Goal: Task Accomplishment & Management: Complete application form

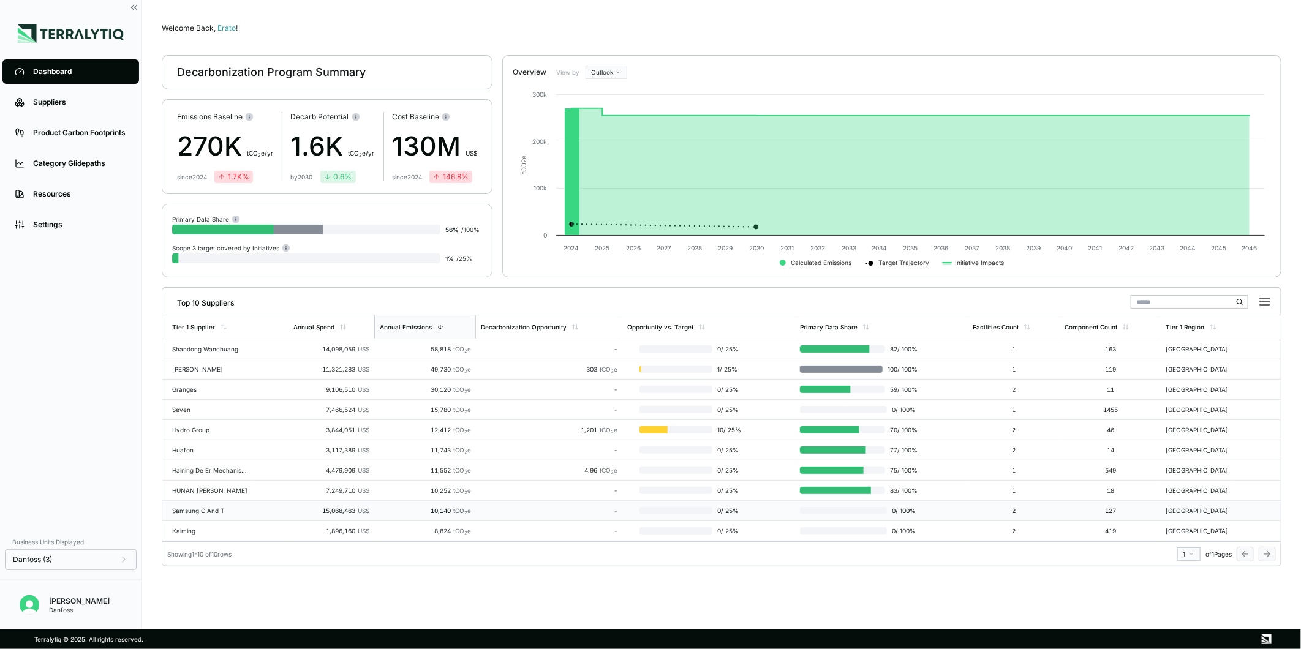
click at [234, 512] on div "Samsung C And T" at bounding box center [211, 510] width 78 height 7
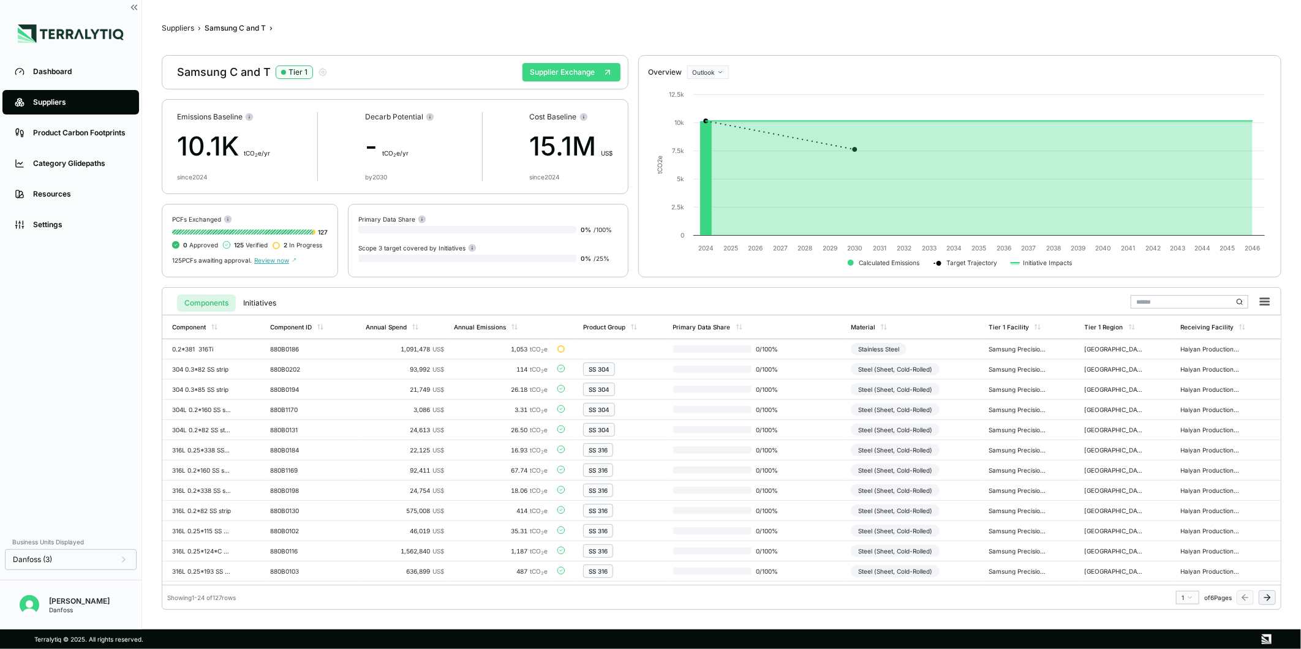
click at [572, 78] on button "Supplier Exchange" at bounding box center [572, 72] width 98 height 18
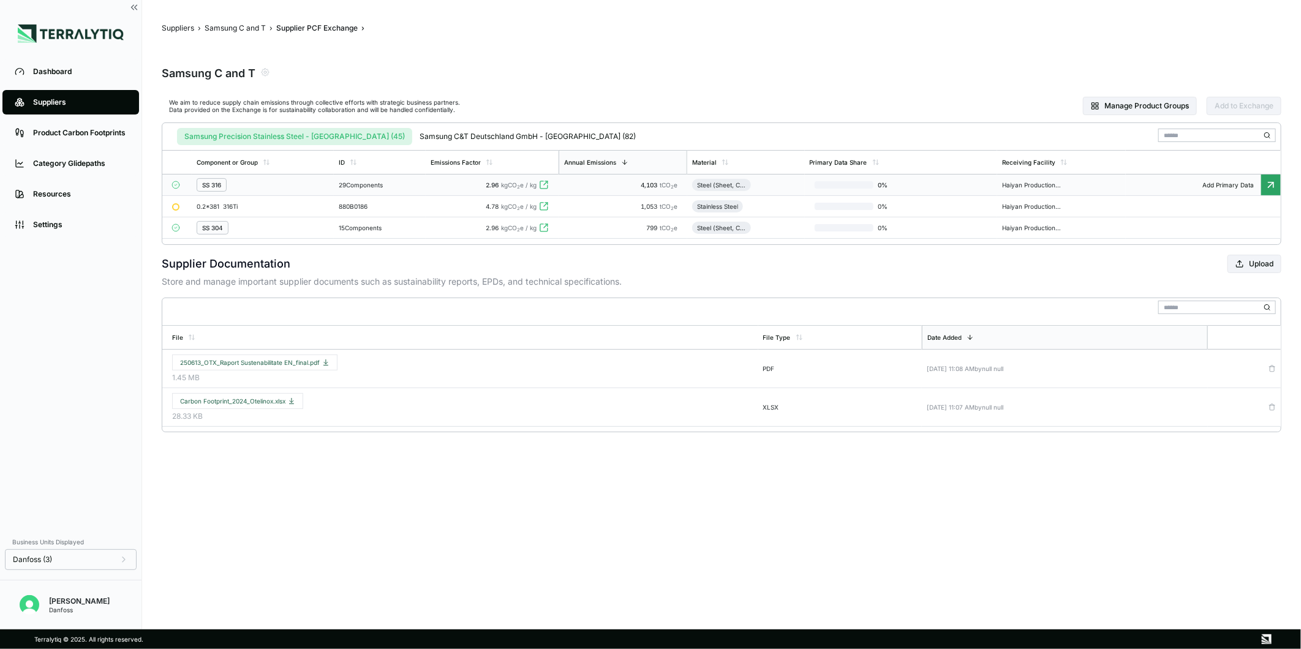
click at [389, 187] on div "29 Components" at bounding box center [380, 184] width 82 height 7
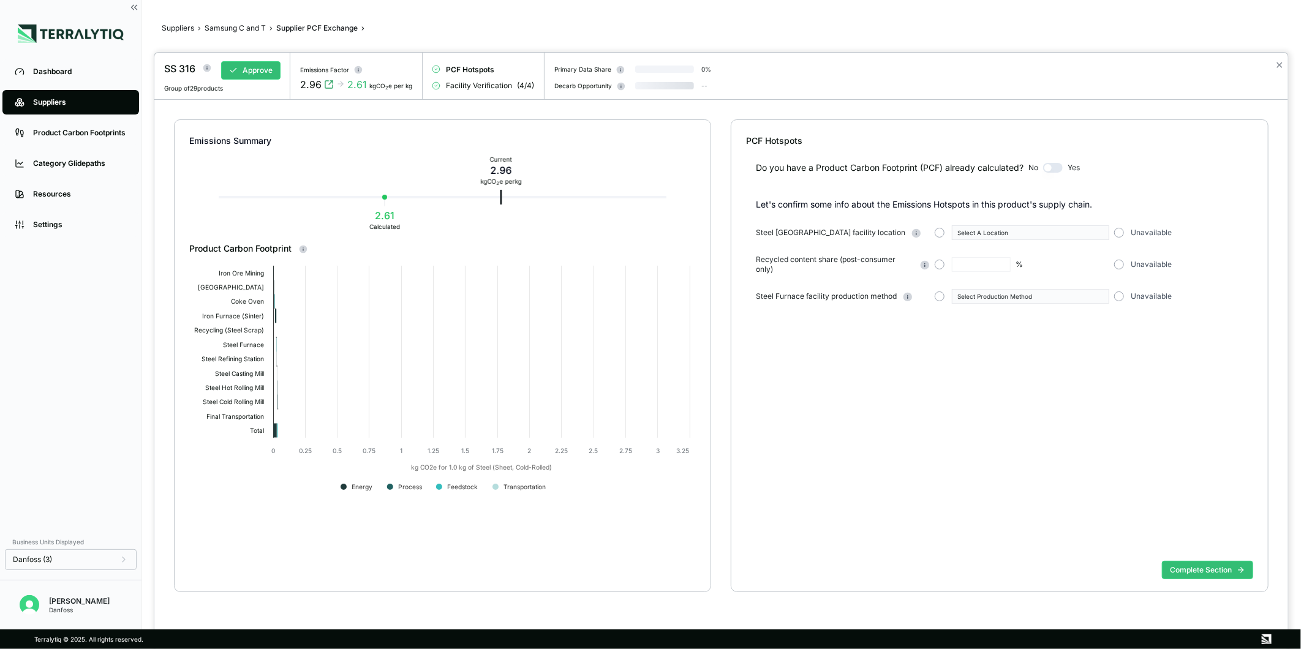
type input "**"
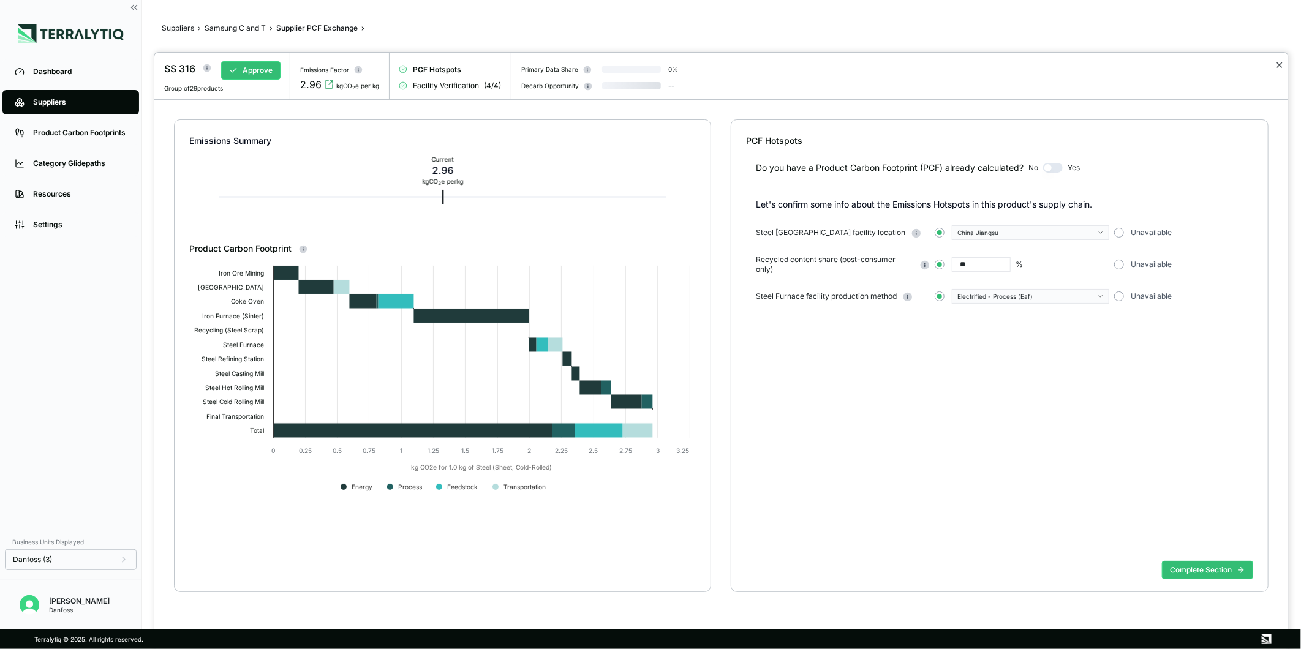
click at [1282, 69] on button "✕" at bounding box center [1280, 65] width 8 height 15
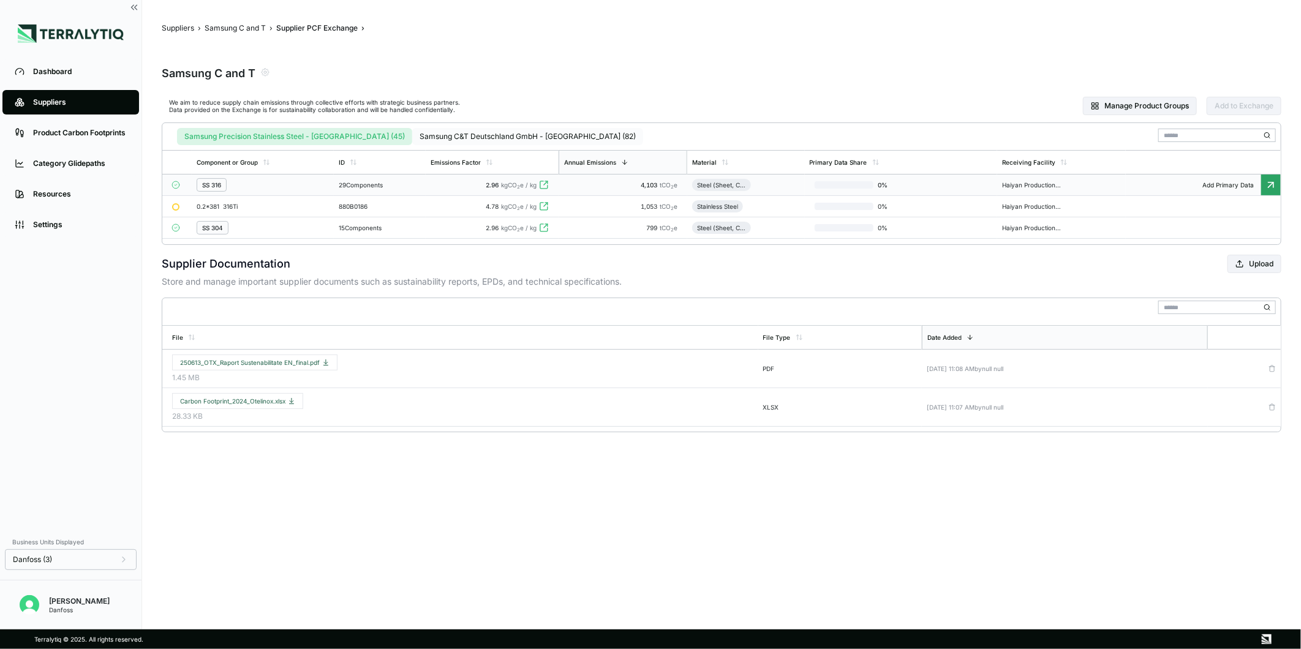
click at [467, 131] on button "Samsung C&T Deutschland GmbH - [GEOGRAPHIC_DATA] (82)" at bounding box center [527, 136] width 231 height 17
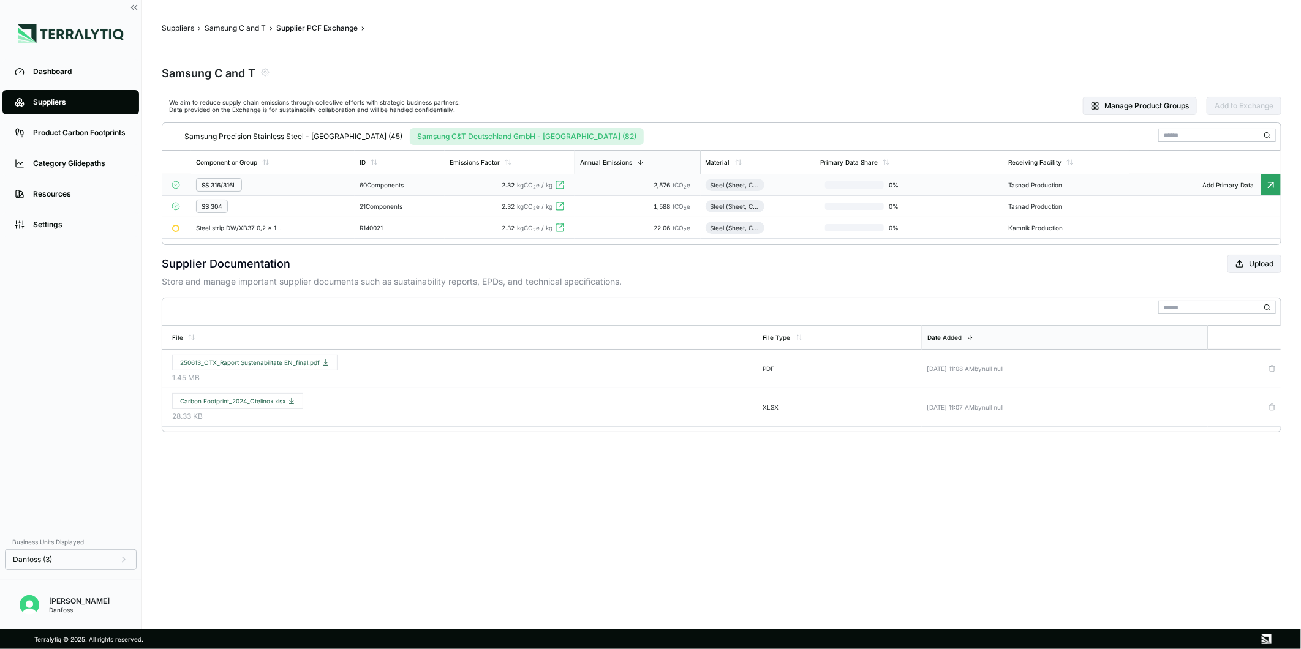
click at [401, 184] on div "60 Components" at bounding box center [400, 184] width 80 height 7
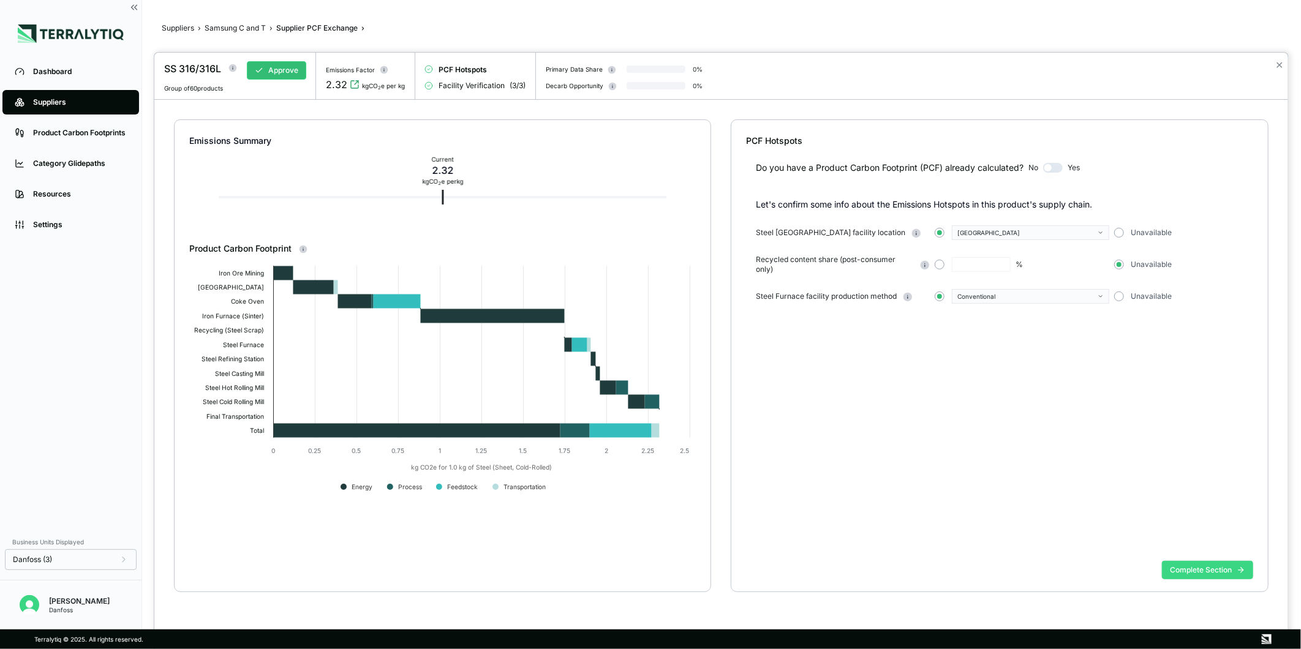
click at [1221, 567] on button "Complete Section" at bounding box center [1207, 570] width 91 height 18
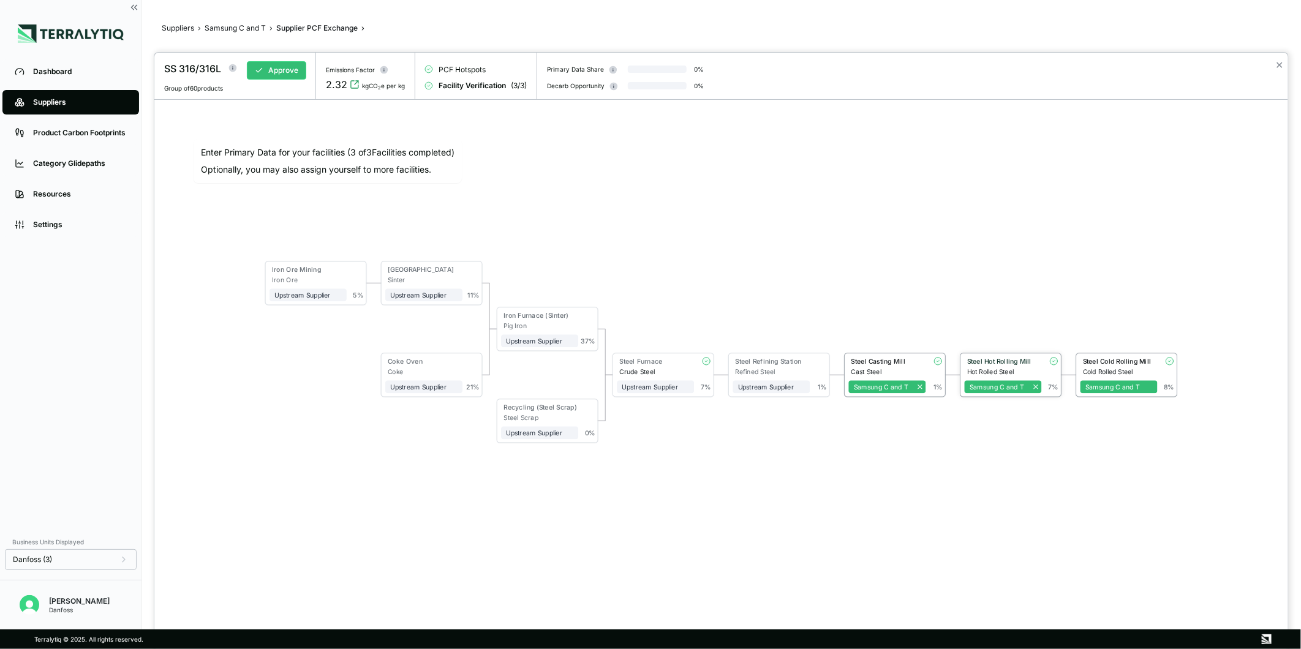
click at [997, 368] on div "Hot Rolled Steel" at bounding box center [1004, 372] width 75 height 8
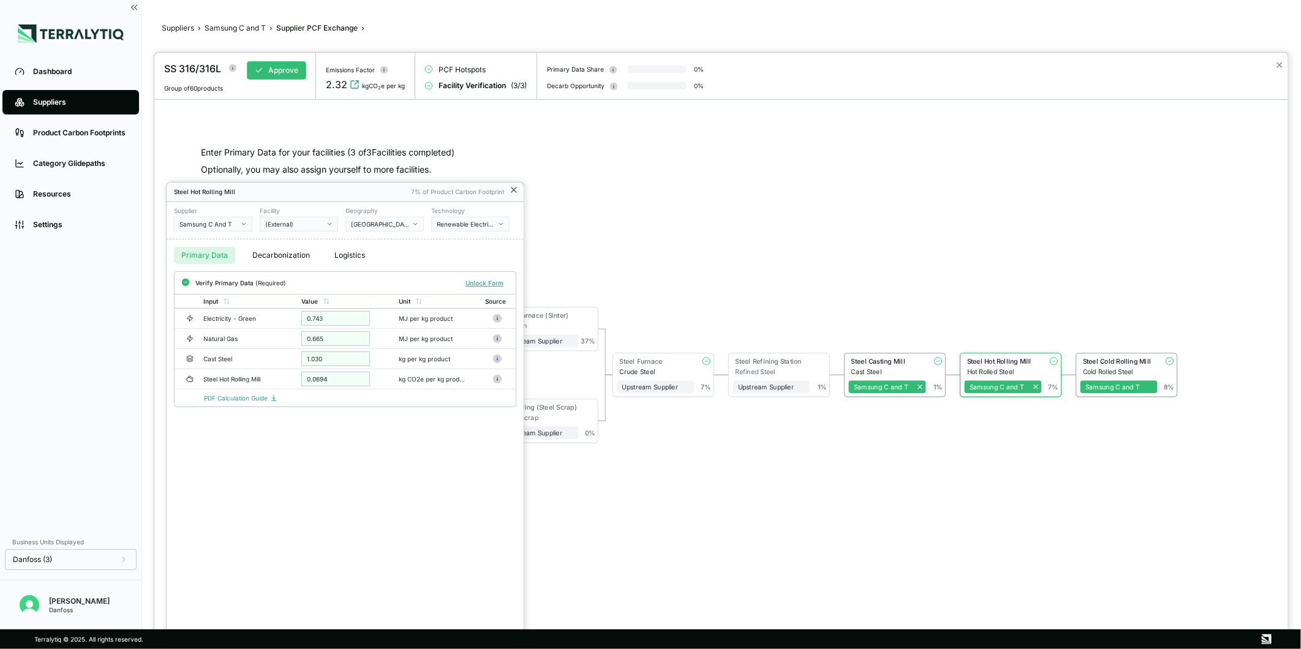
click at [513, 189] on icon at bounding box center [514, 189] width 5 height 5
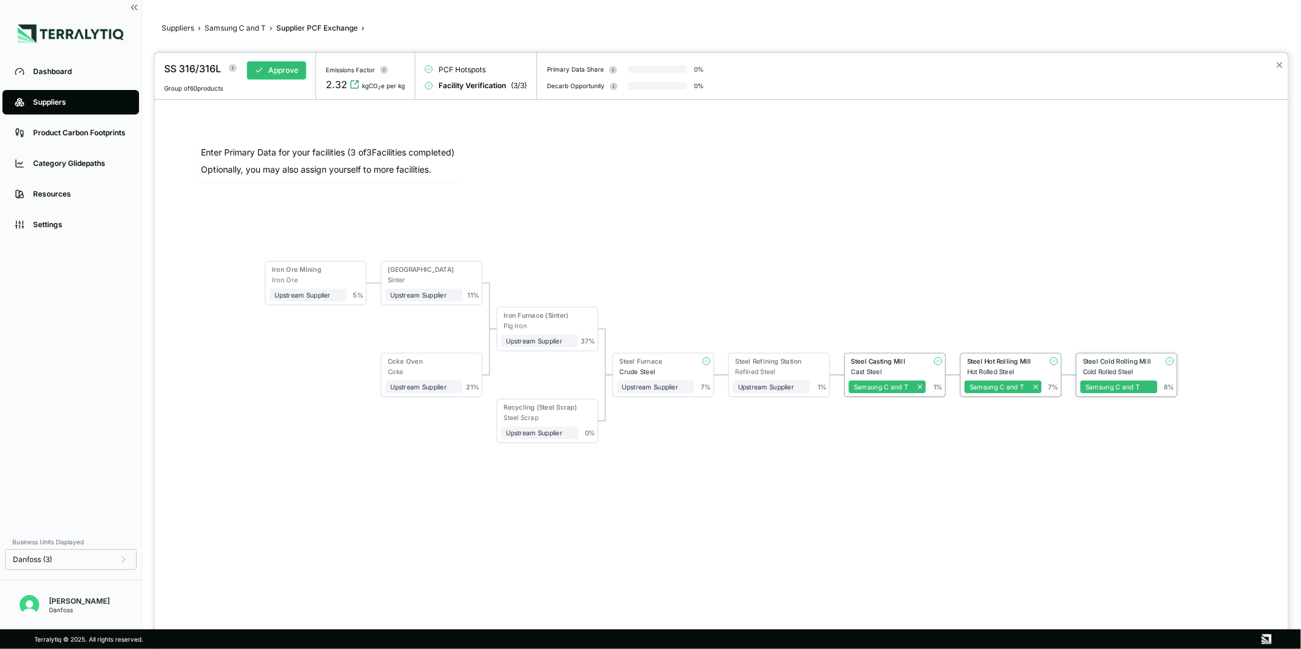
click at [1129, 365] on div "Steel Cold Rolling Mill" at bounding box center [1117, 363] width 72 height 10
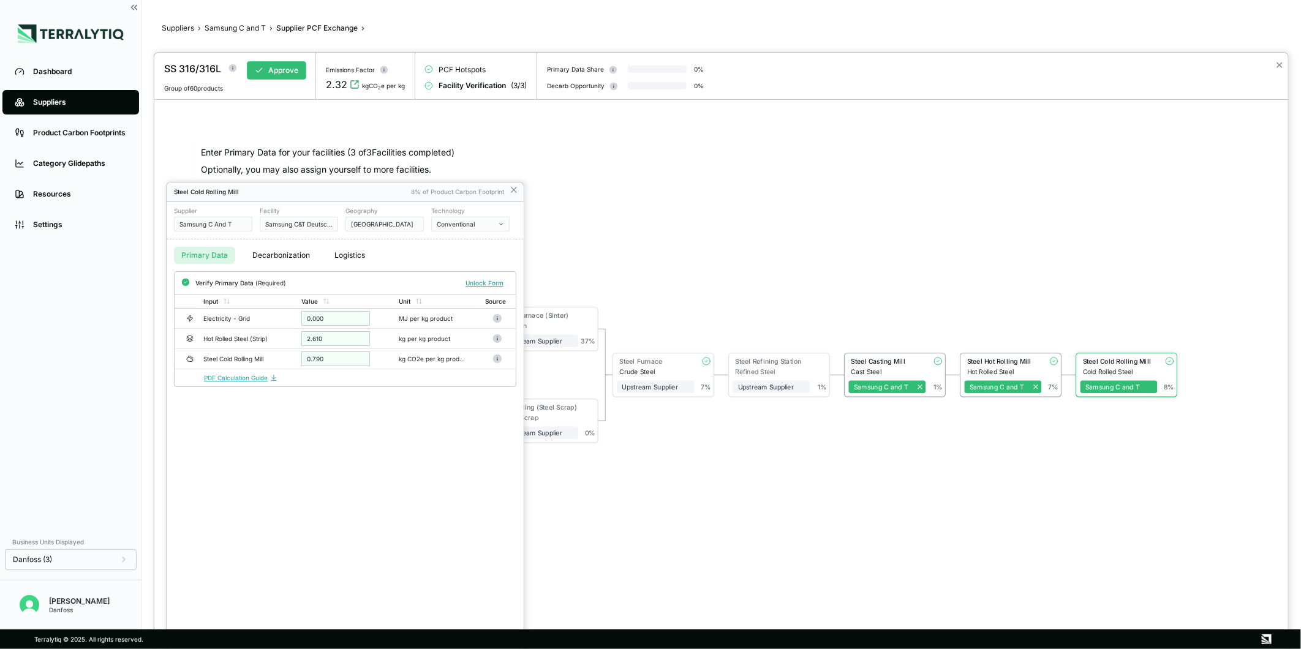
click at [257, 376] on link "PDF Calculation Guide" at bounding box center [241, 377] width 74 height 7
click at [517, 191] on icon at bounding box center [514, 190] width 10 height 10
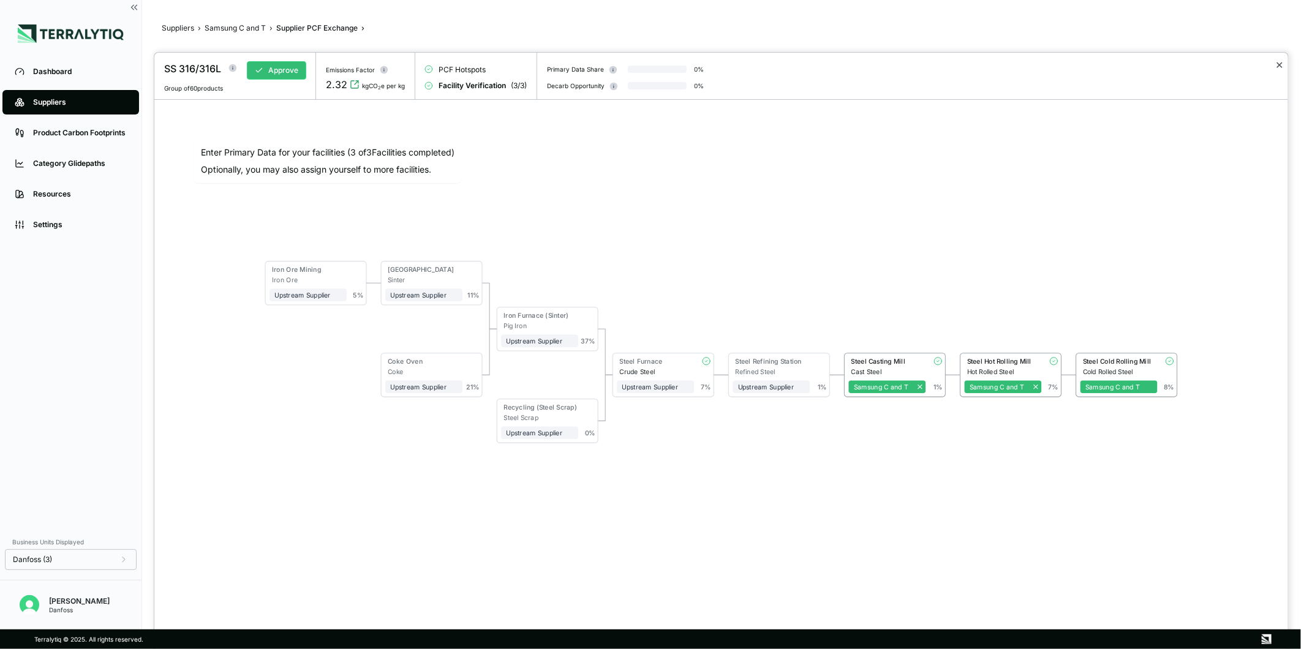
click at [1279, 62] on button "✕" at bounding box center [1280, 65] width 8 height 15
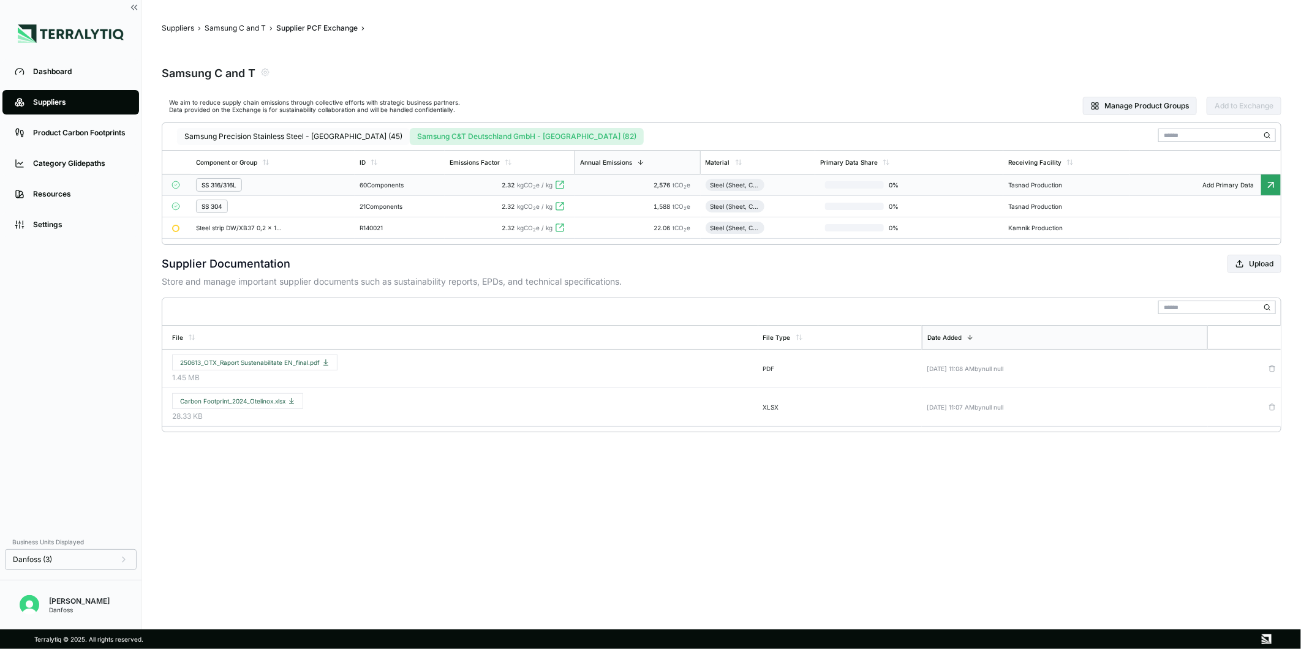
click at [319, 135] on button "Samsung Precision Stainless Steel - [GEOGRAPHIC_DATA] (45)" at bounding box center [293, 136] width 233 height 17
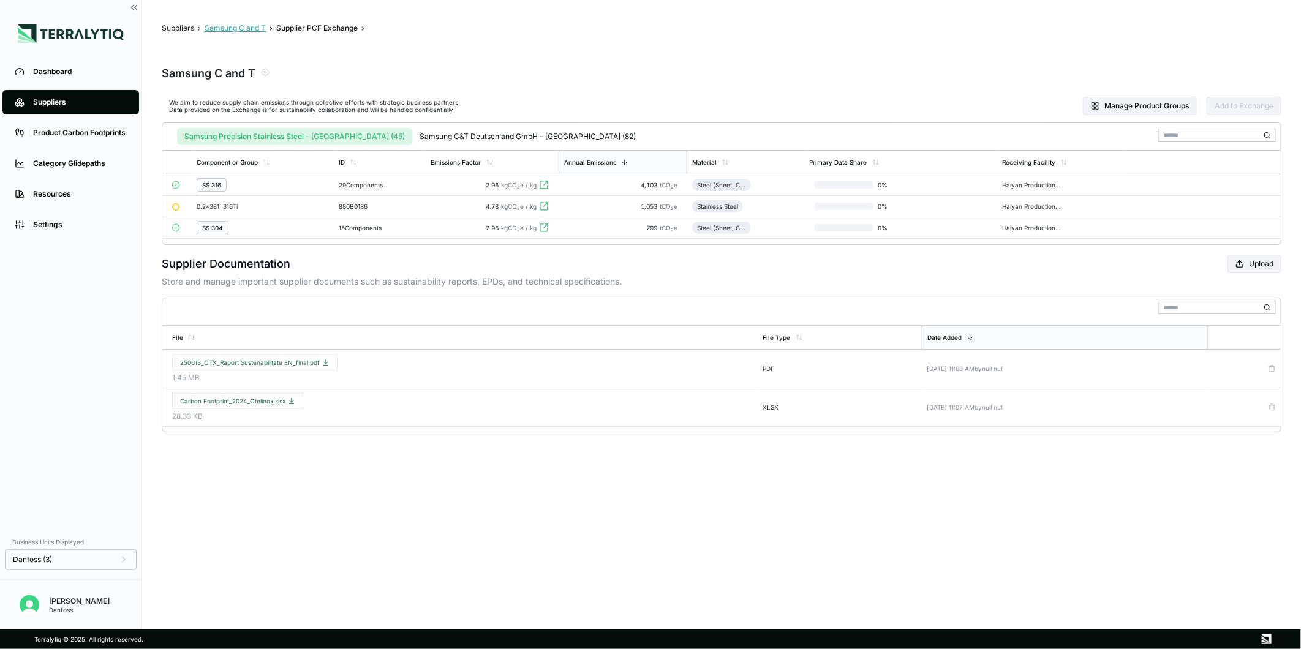
click at [231, 32] on button "Samsung C and T" at bounding box center [235, 28] width 61 height 10
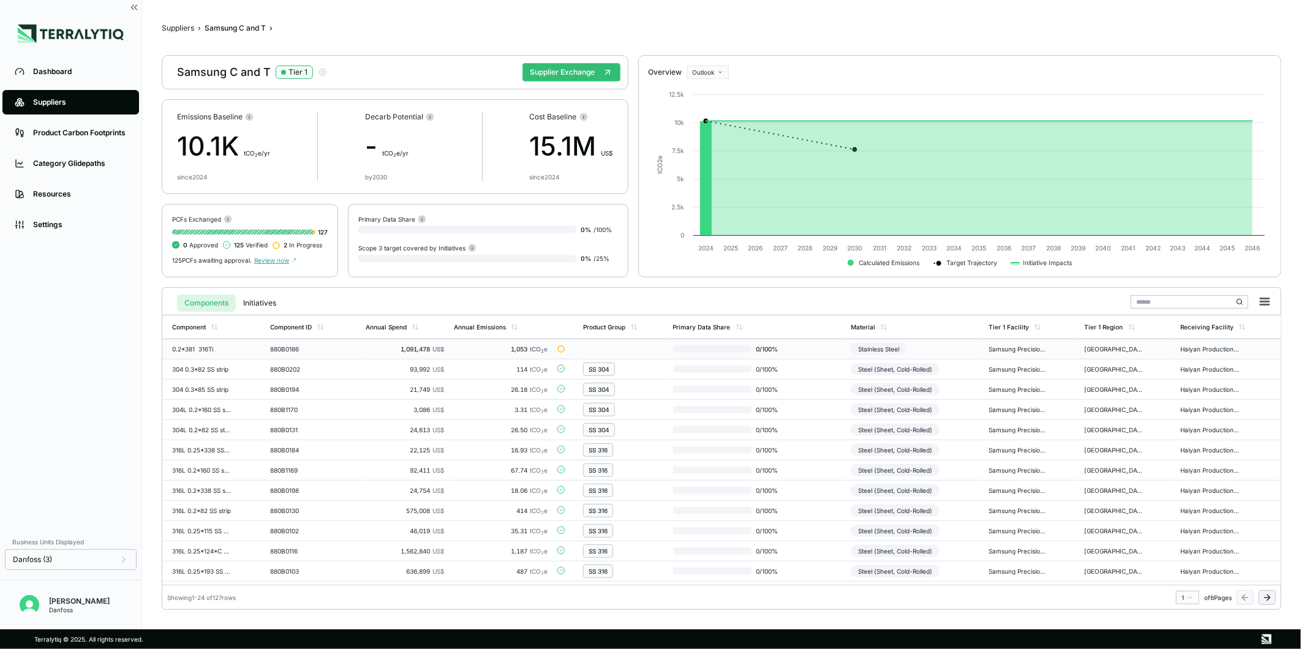
click at [873, 348] on div "Stainless Steel" at bounding box center [879, 349] width 56 height 12
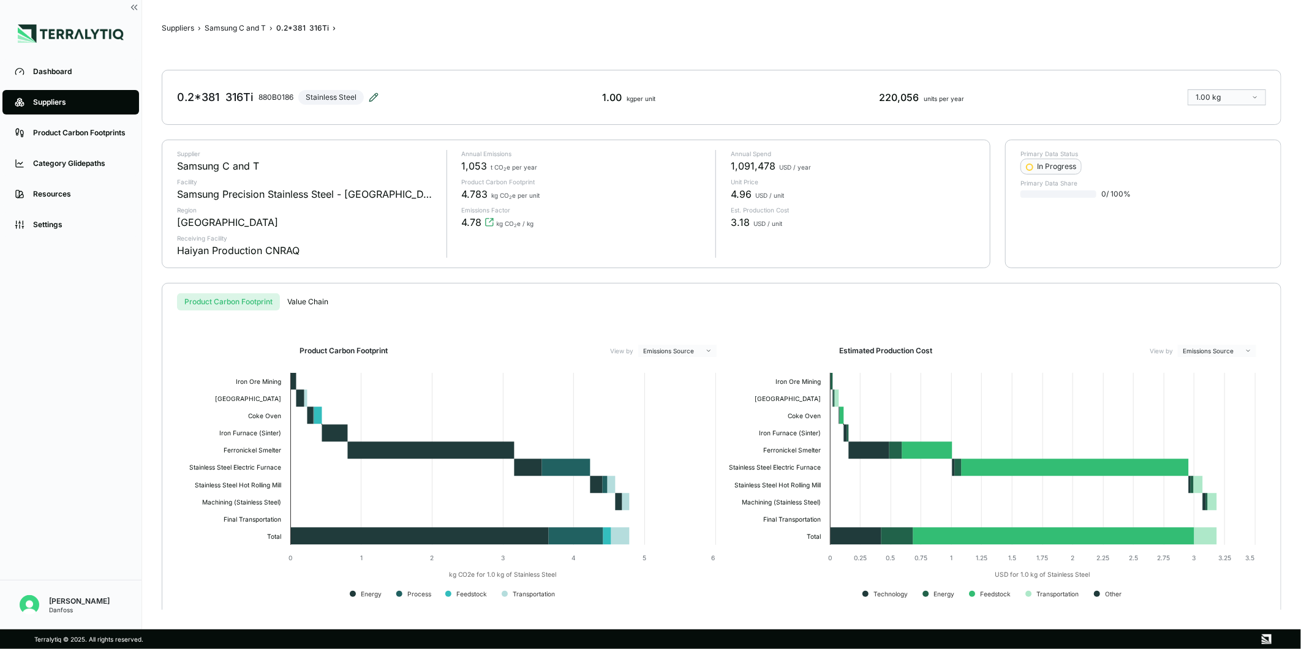
click at [376, 97] on icon at bounding box center [373, 97] width 8 height 8
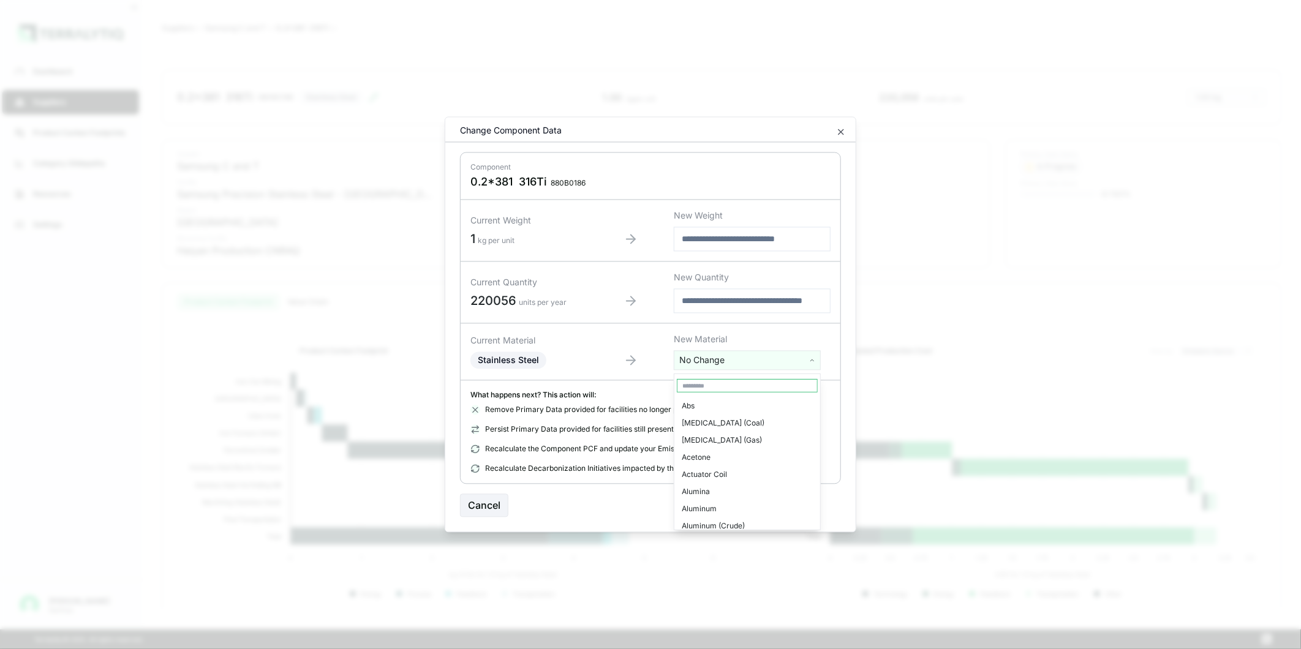
click at [727, 360] on html "Dashboard Suppliers Product Carbon Footprints Category Glidepaths Resources Set…" at bounding box center [650, 324] width 1301 height 649
click at [728, 380] on input "text" at bounding box center [747, 385] width 141 height 13
type input "****"
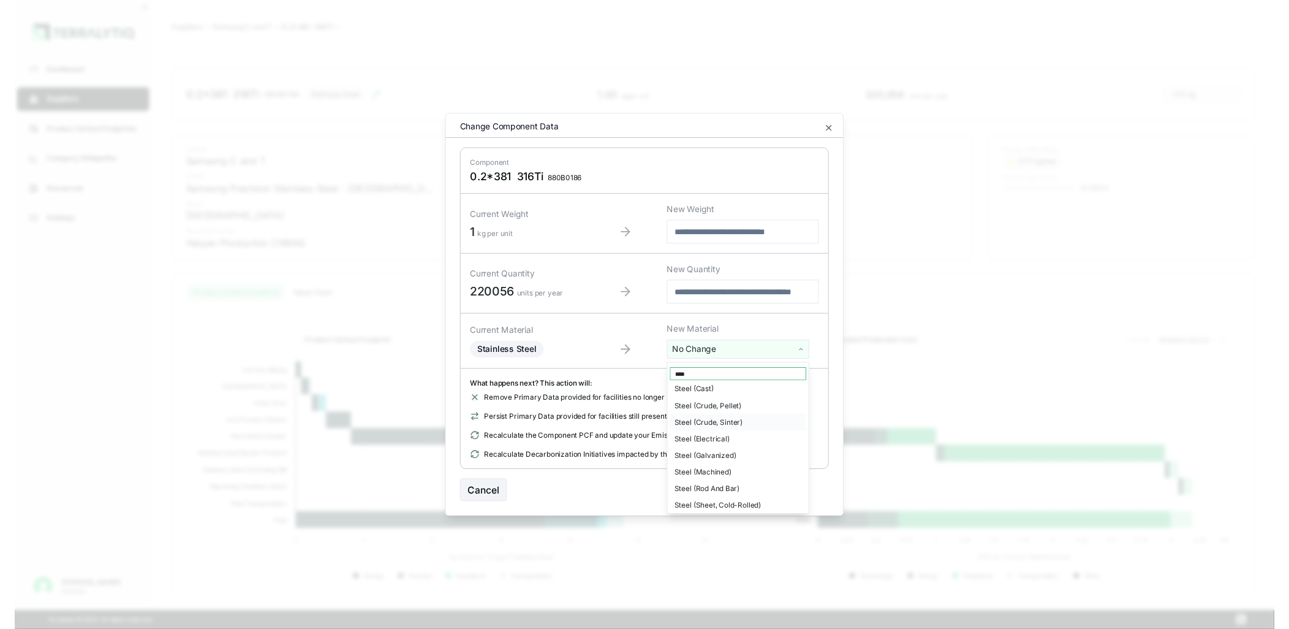
scroll to position [71, 0]
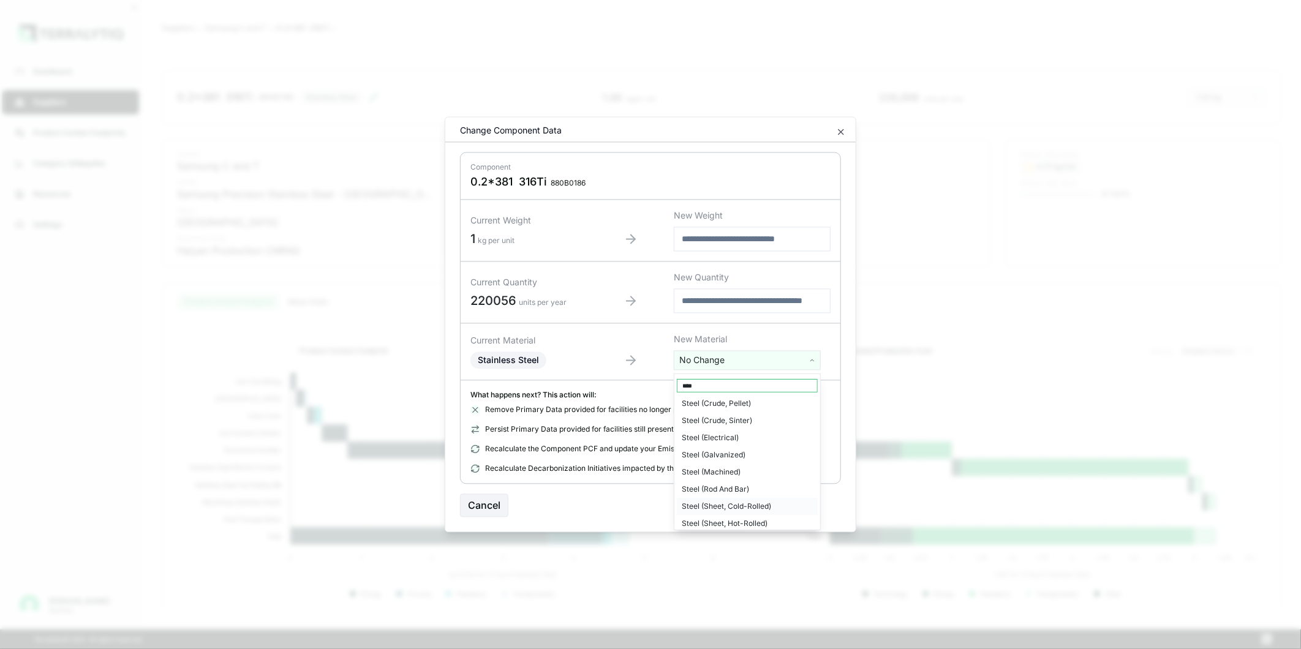
click at [763, 500] on div "Steel (Sheet, Cold-Rolled)" at bounding box center [747, 506] width 141 height 17
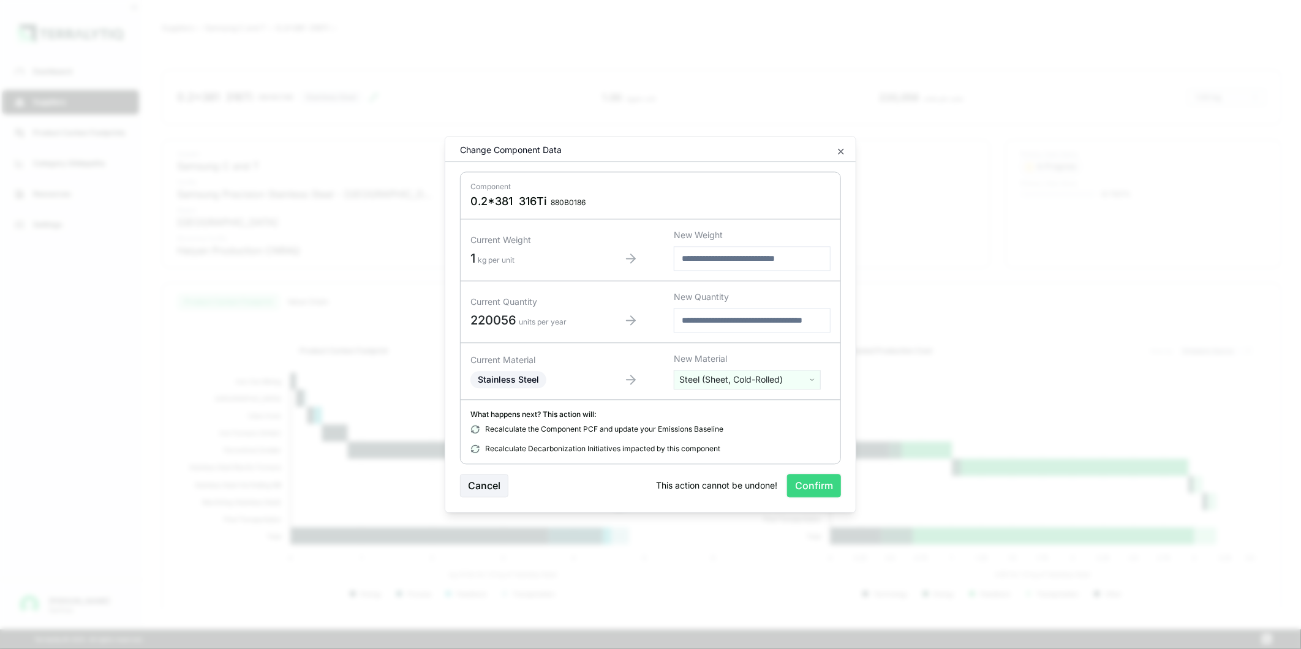
click at [828, 487] on button "Confirm" at bounding box center [814, 486] width 54 height 23
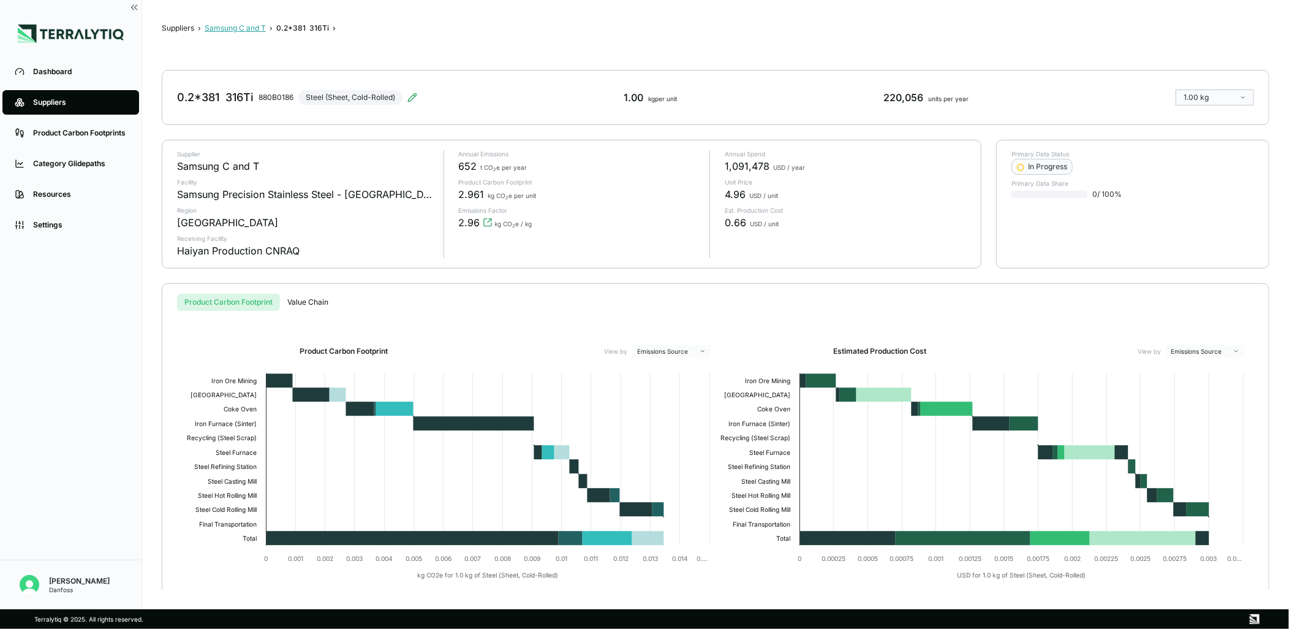
click at [207, 26] on button "Samsung C and T" at bounding box center [235, 28] width 61 height 10
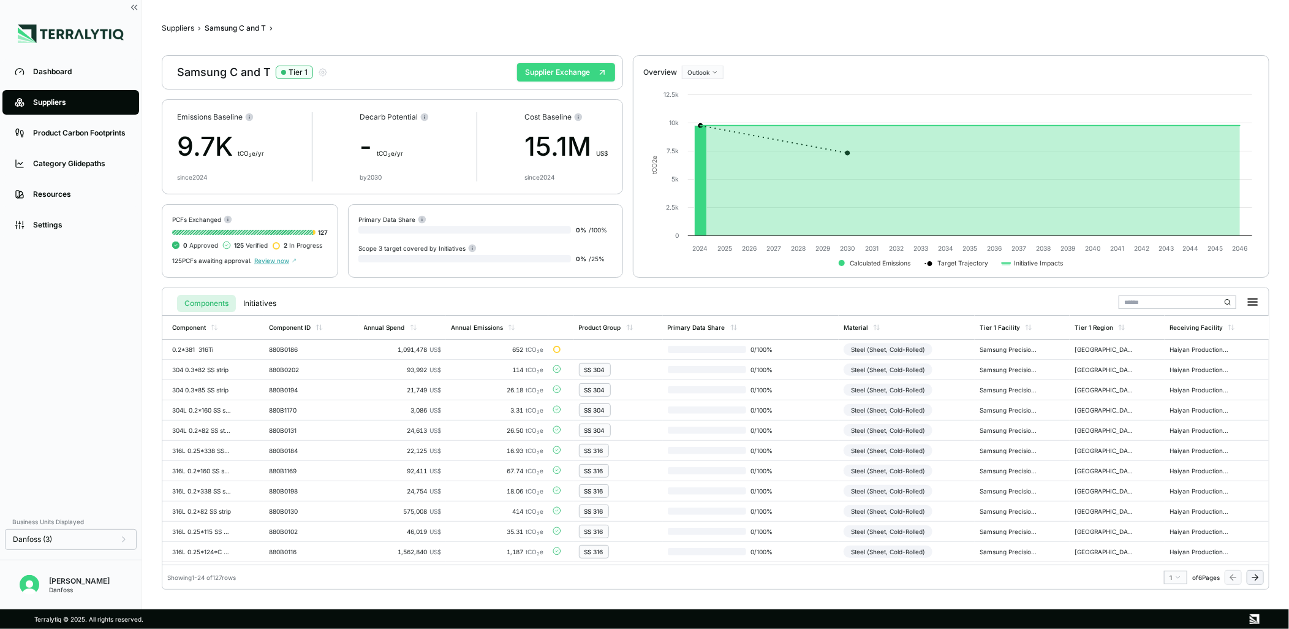
click at [569, 78] on button "Supplier Exchange" at bounding box center [566, 72] width 98 height 18
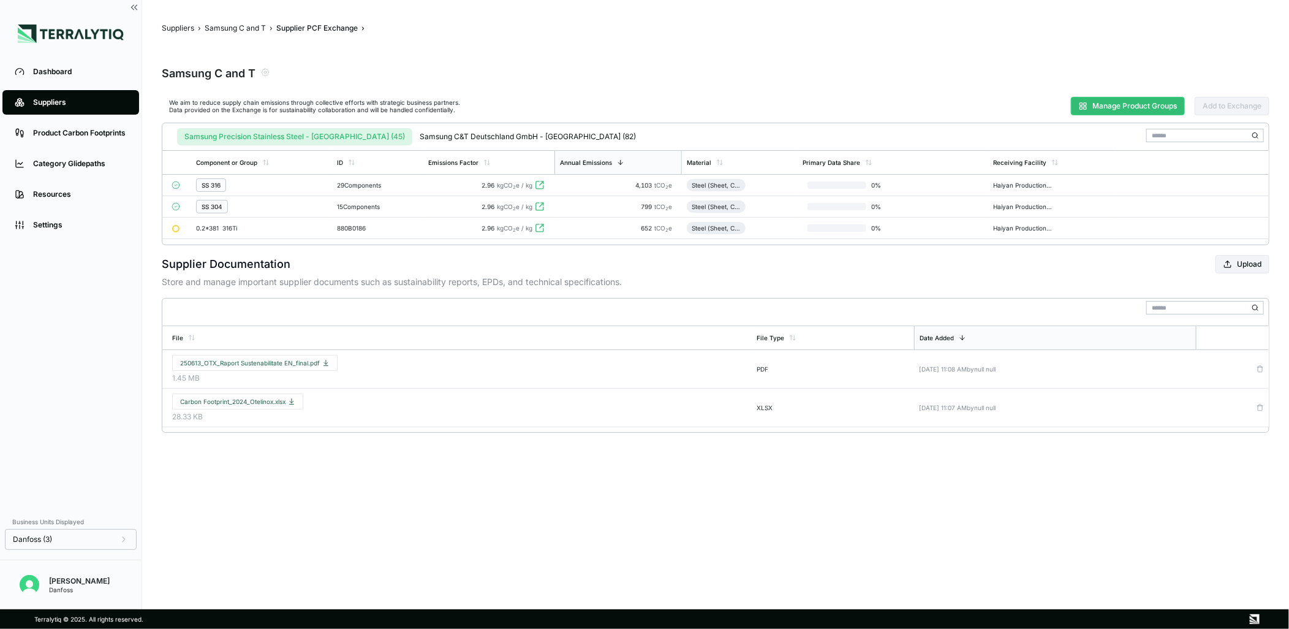
click at [1091, 112] on button "Manage Product Groups" at bounding box center [1128, 106] width 114 height 18
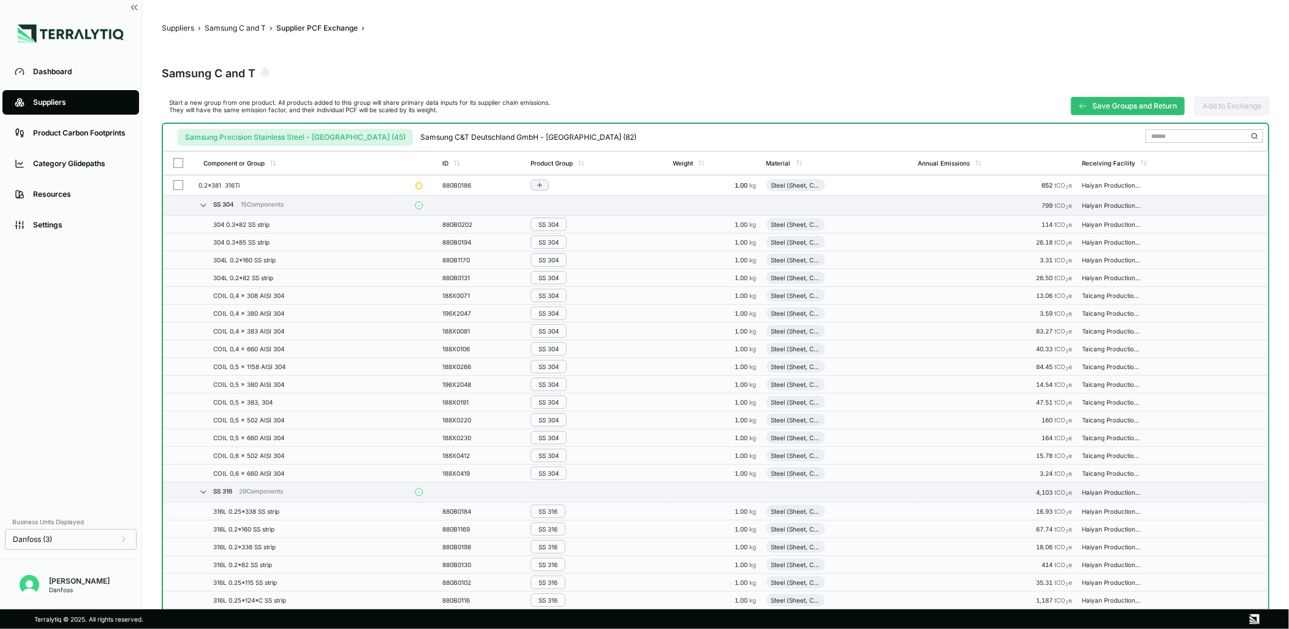
click at [180, 184] on button "button" at bounding box center [178, 185] width 10 height 10
click at [1094, 137] on div "Group Multiple" at bounding box center [1092, 135] width 59 height 7
click at [1092, 173] on div "Add To SS 316" at bounding box center [1097, 179] width 77 height 13
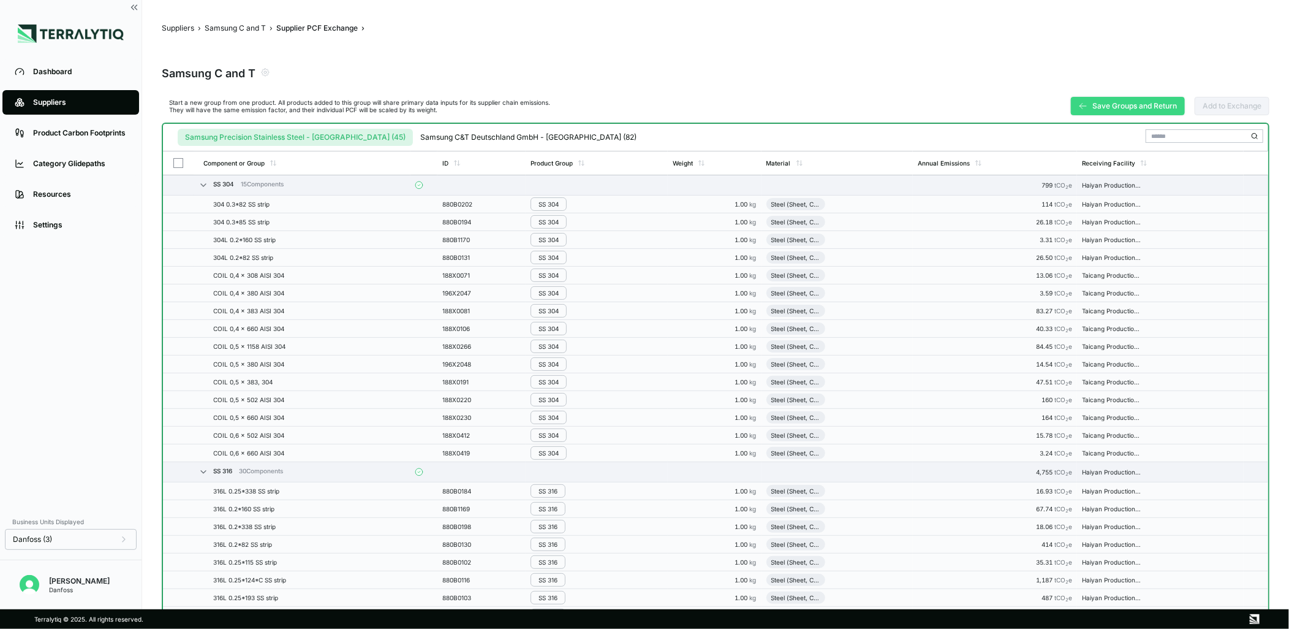
click at [1080, 109] on icon at bounding box center [1083, 106] width 9 height 9
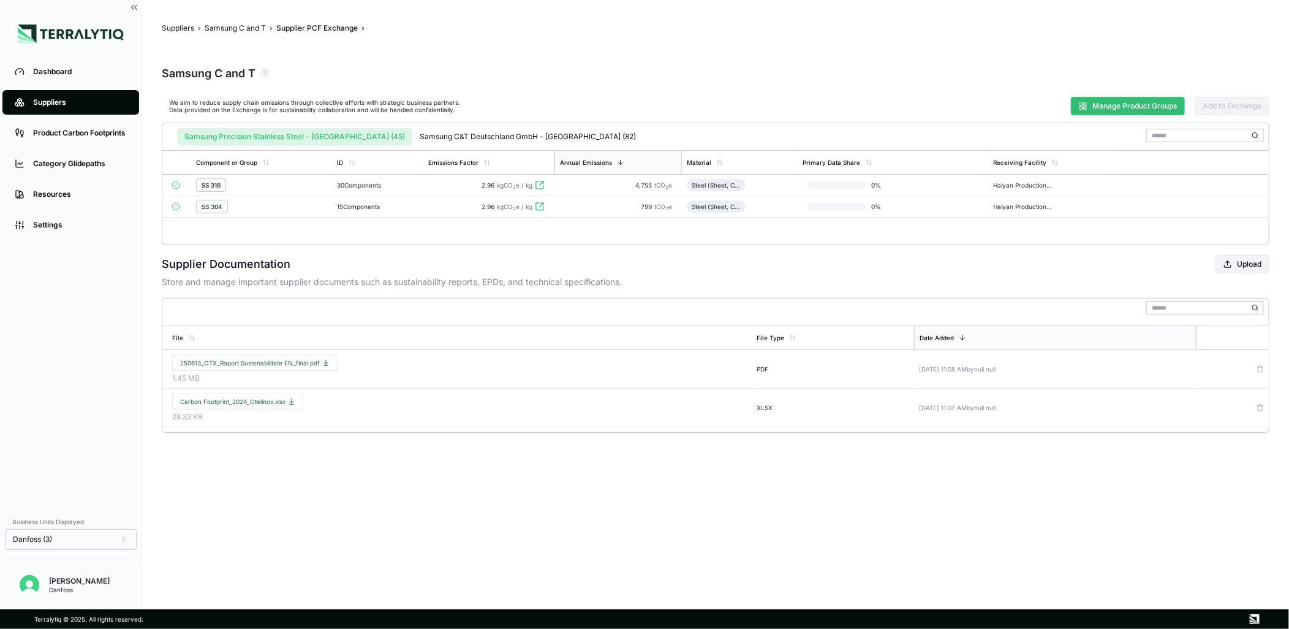
click at [521, 127] on div "Samsung Precision Stainless Steel - [GEOGRAPHIC_DATA] (45) Samsung C&T Deutschl…" at bounding box center [405, 134] width 476 height 22
click at [510, 131] on button "Samsung C&T Deutschland GmbH - [GEOGRAPHIC_DATA] (82)" at bounding box center [527, 136] width 231 height 17
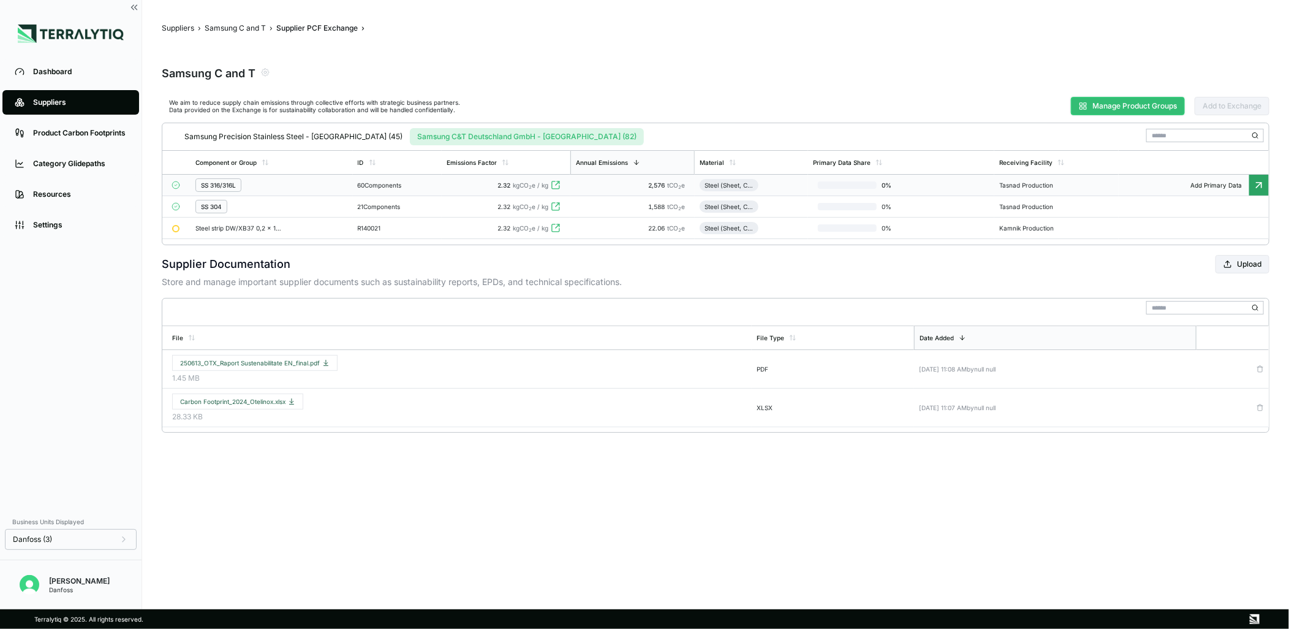
click at [303, 192] on td "SS 316/316L" at bounding box center [272, 185] width 162 height 21
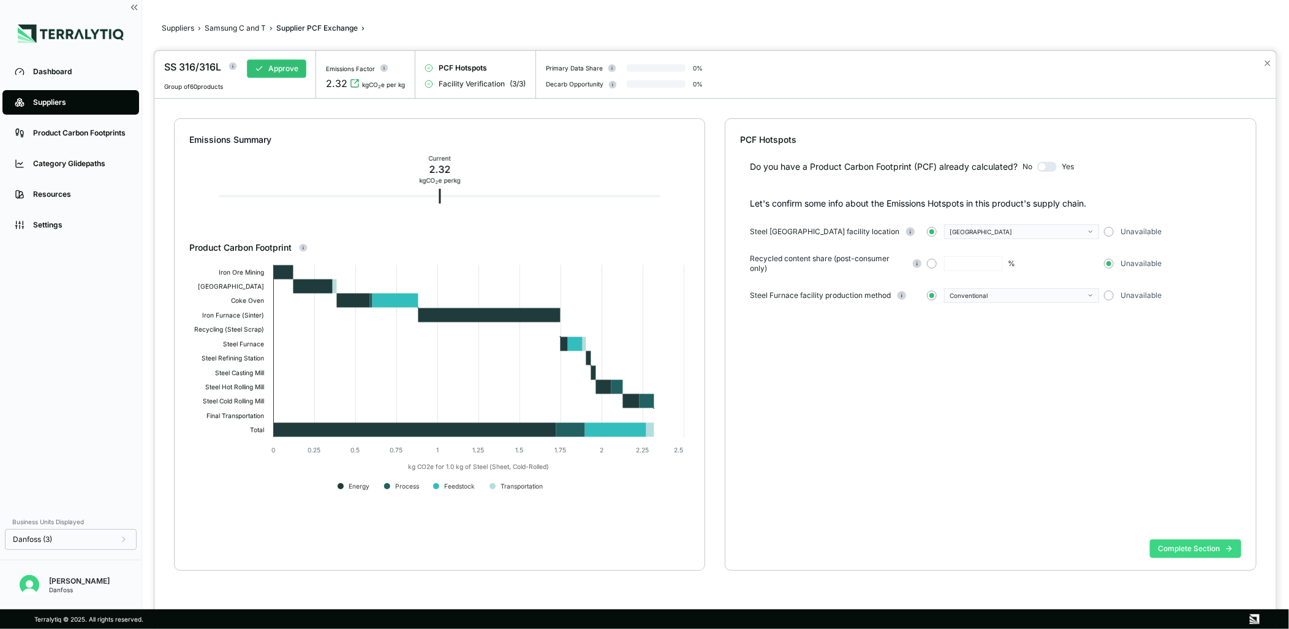
click at [1203, 543] on button "Complete Section" at bounding box center [1195, 548] width 91 height 18
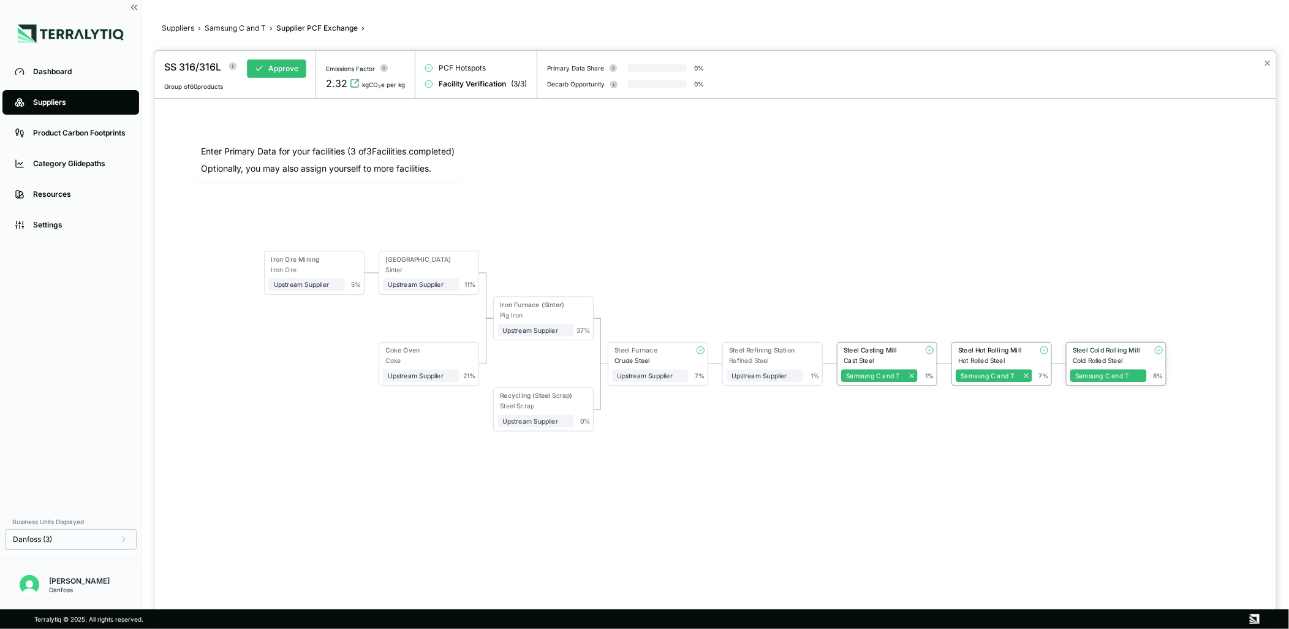
click at [1105, 347] on div "Steel Cold Rolling Mill" at bounding box center [1107, 349] width 69 height 7
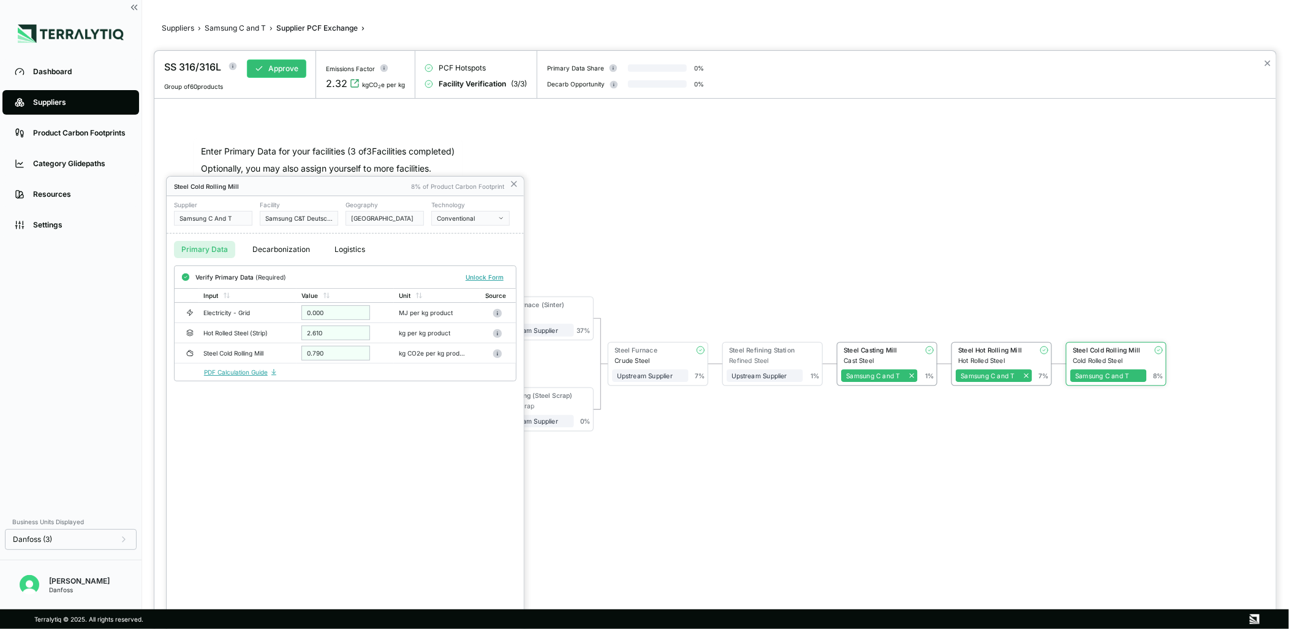
click at [255, 370] on link "PDF Calculation Guide" at bounding box center [241, 371] width 74 height 7
click at [495, 273] on button "Unlock Form" at bounding box center [485, 277] width 48 height 12
click at [380, 357] on icon at bounding box center [379, 355] width 4 height 4
click at [336, 354] on input "******" at bounding box center [335, 354] width 69 height 15
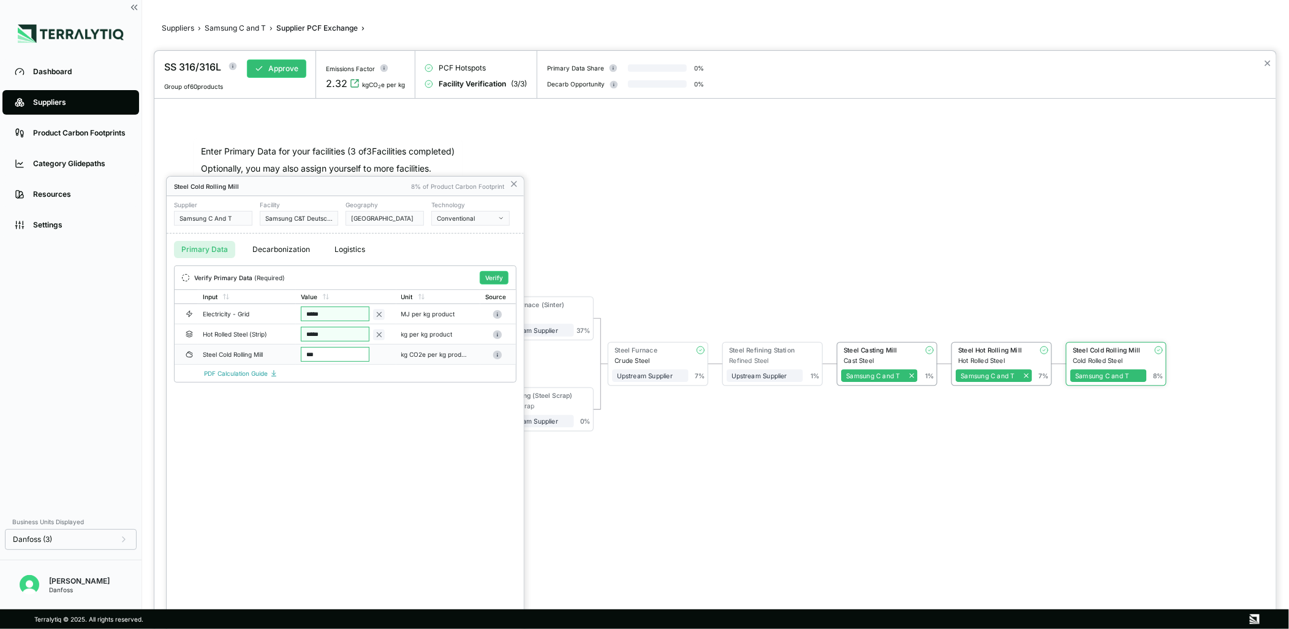
type input "****"
click at [361, 477] on div "Steel Cold Rolling Mill 8% of Product Carbon Footprint Supplier Samsung C And T…" at bounding box center [345, 402] width 357 height 452
click at [493, 273] on button "Verify" at bounding box center [494, 277] width 29 height 13
click at [518, 186] on icon at bounding box center [514, 184] width 10 height 10
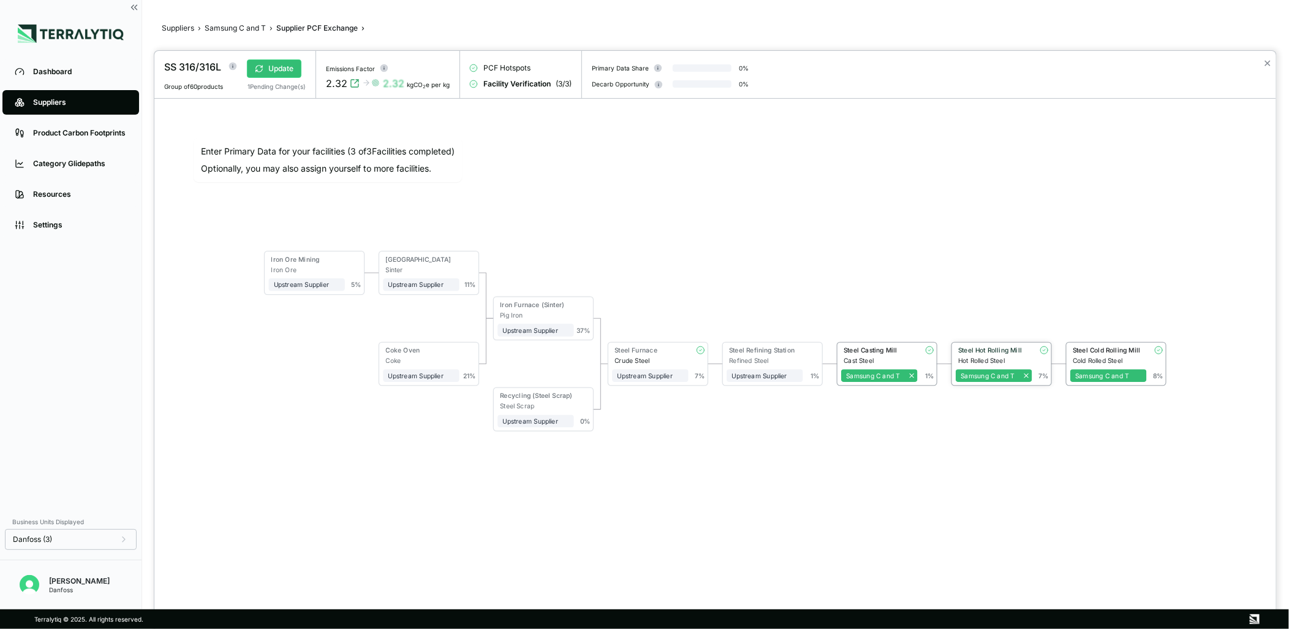
click at [979, 350] on div "Steel Hot Rolling Mill" at bounding box center [992, 349] width 69 height 7
